Goal: Entertainment & Leisure: Consume media (video, audio)

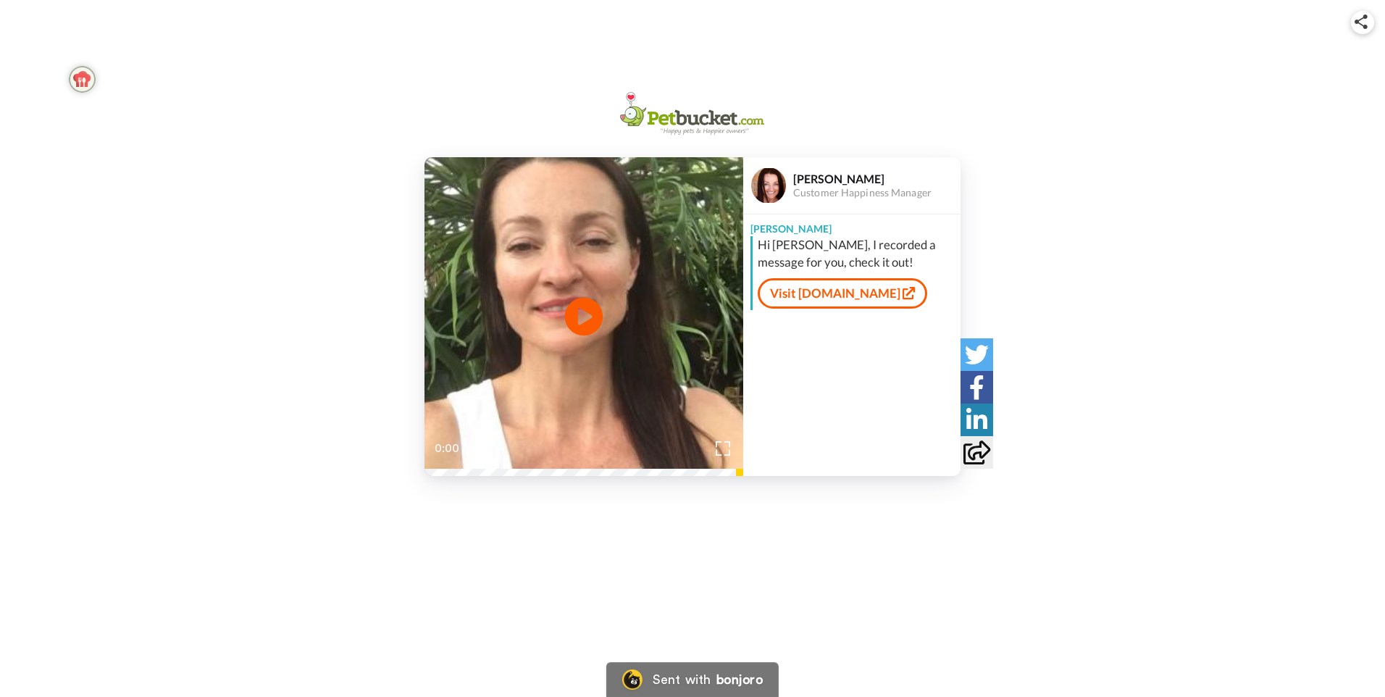
click at [585, 317] on icon "Play/Pause" at bounding box center [584, 317] width 38 height 69
click at [588, 315] on icon "Play/Pause" at bounding box center [584, 317] width 38 height 69
click at [967, 562] on div "Play/Pause 0:27 / 0:27 [PERSON_NAME] Customer Happiness Manager [PERSON_NAME] H…" at bounding box center [692, 348] width 1385 height 697
click at [519, 73] on div "Play/Pause 0:27 / 0:27 [PERSON_NAME] Customer Happiness Manager [PERSON_NAME] H…" at bounding box center [692, 273] width 1385 height 406
click at [577, 314] on icon at bounding box center [584, 317] width 38 height 38
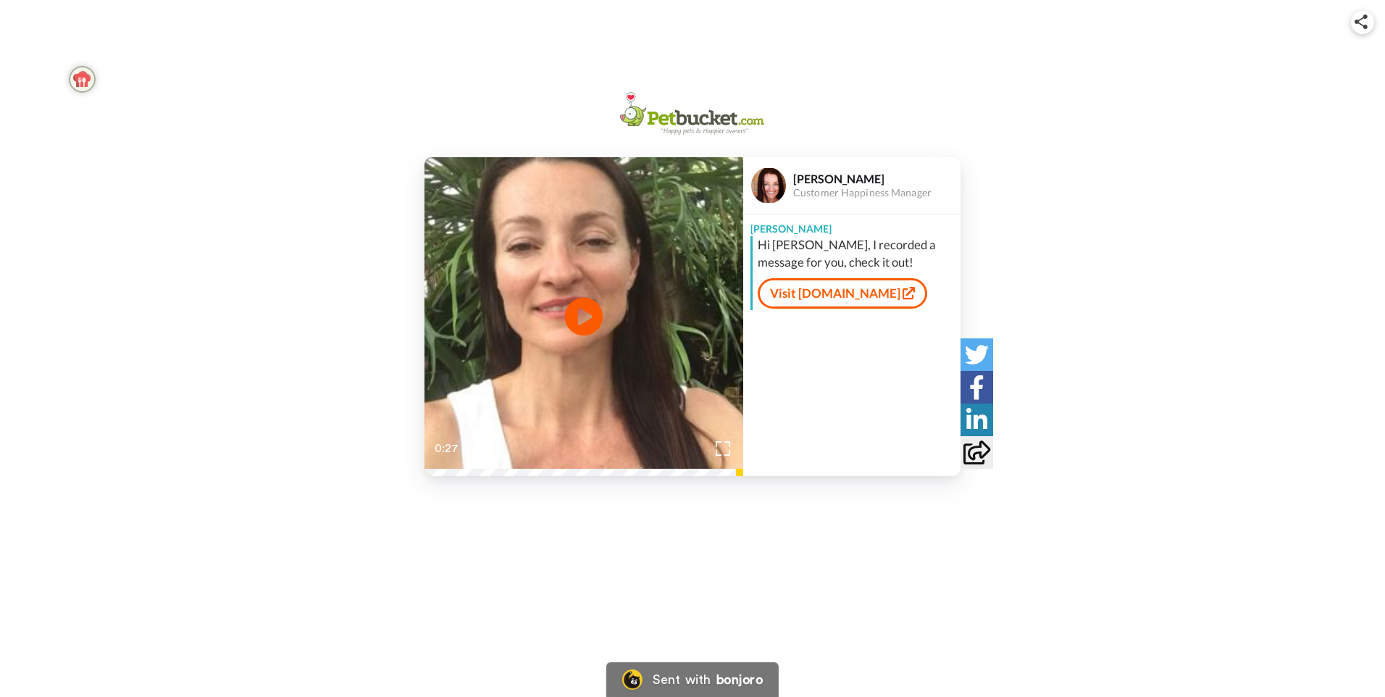
click at [580, 315] on icon "Play/Pause" at bounding box center [584, 317] width 38 height 69
